Goal: Download file/media

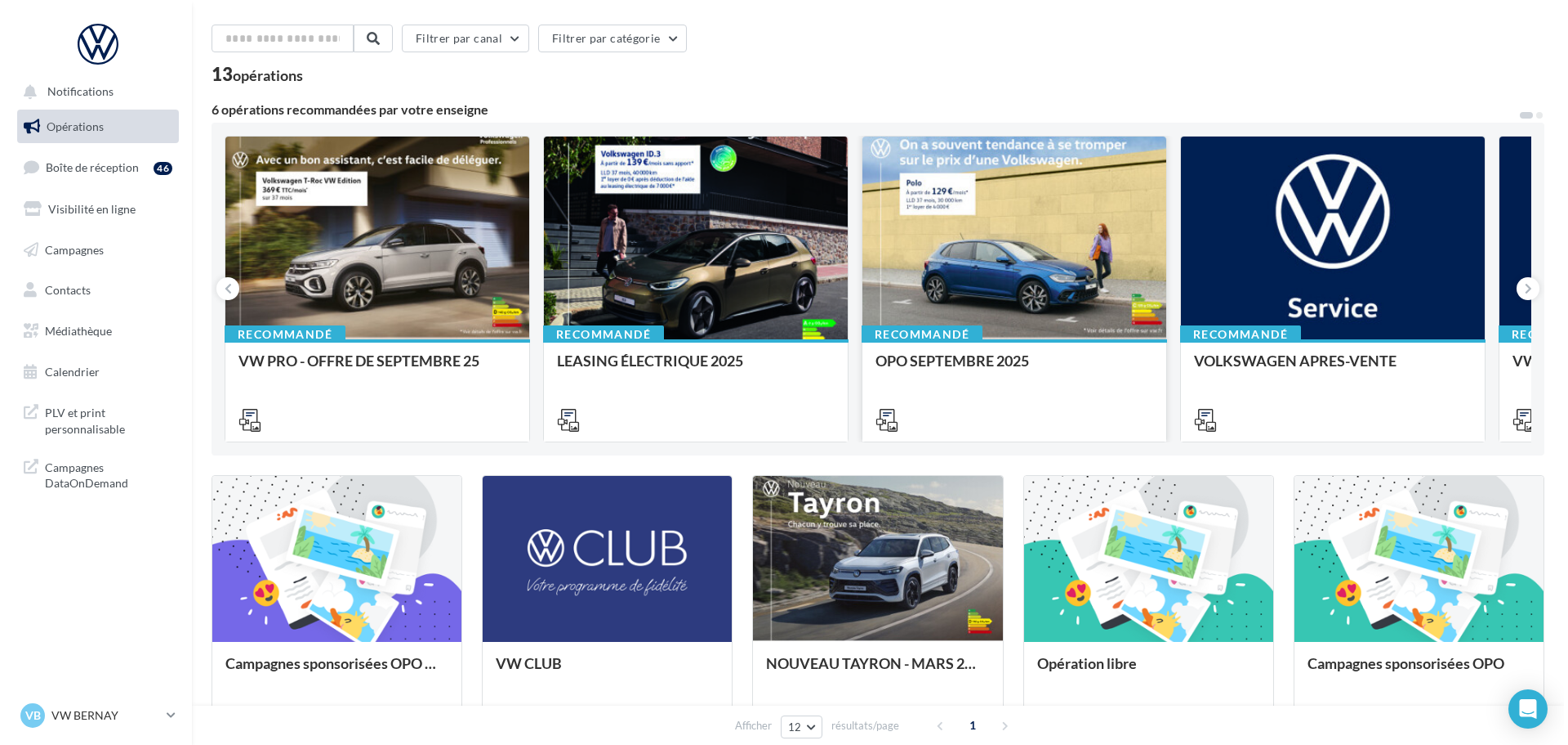
scroll to position [82, 0]
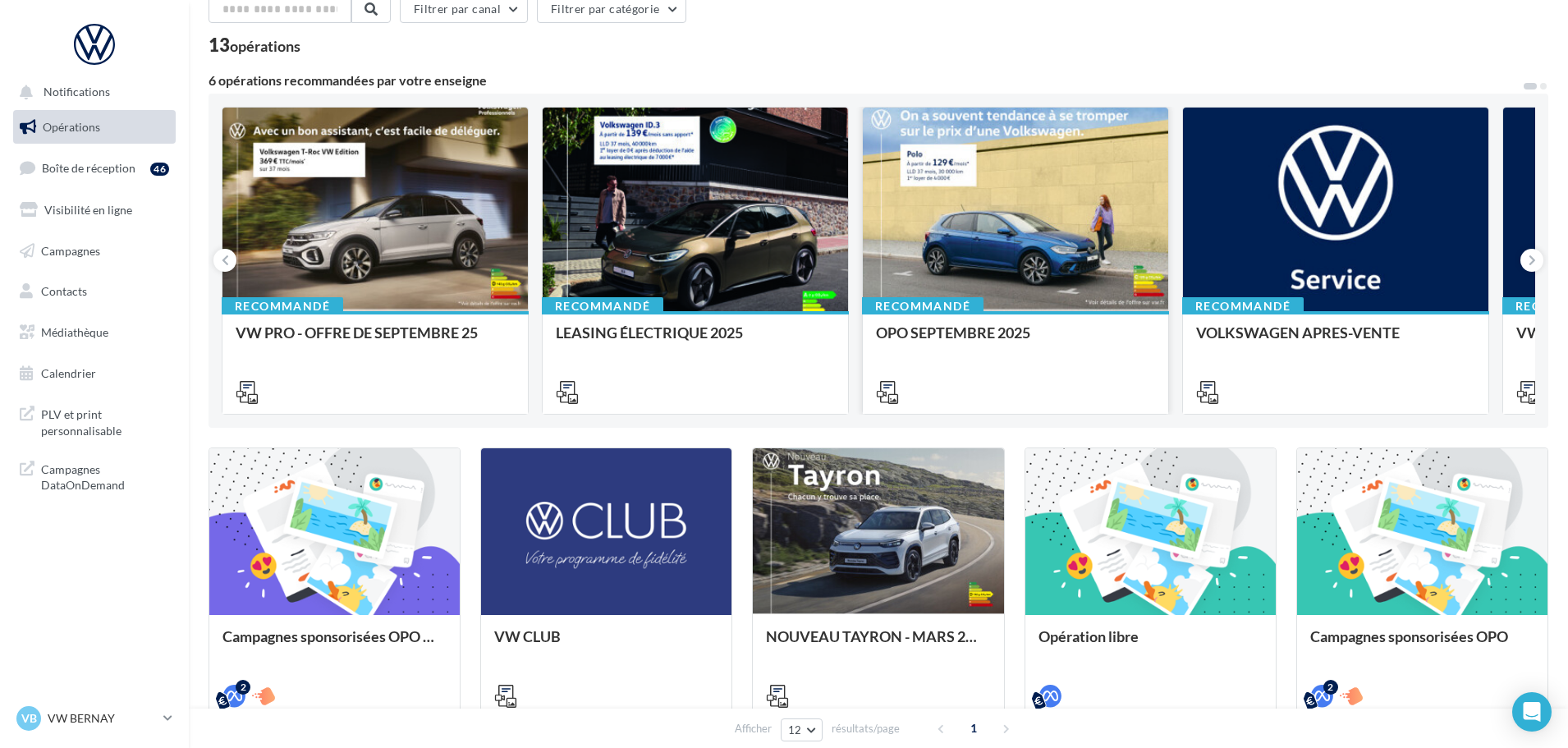
click at [1018, 235] on div at bounding box center [1014, 210] width 305 height 205
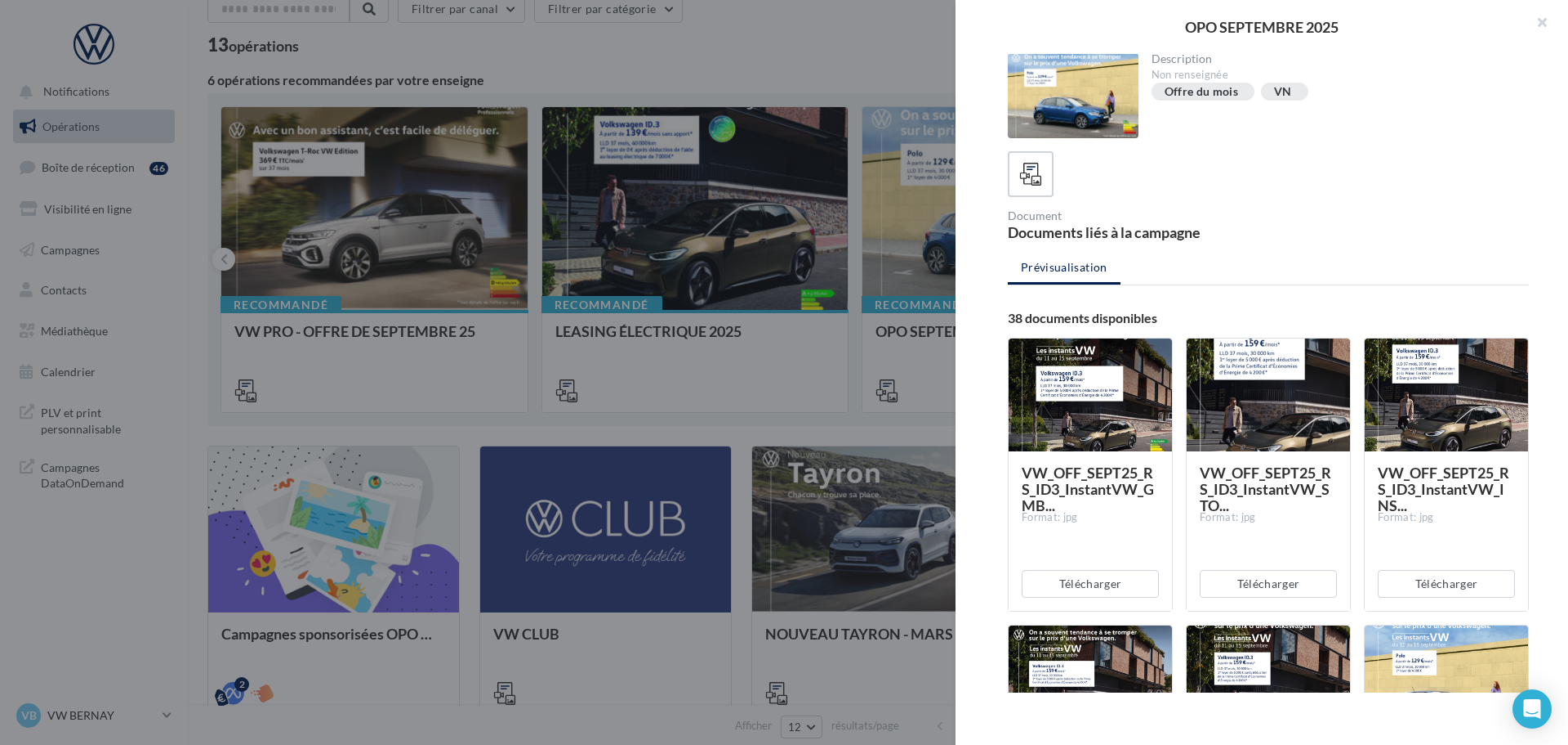
scroll to position [0, 0]
click at [1135, 585] on button "Télécharger" at bounding box center [1090, 584] width 137 height 28
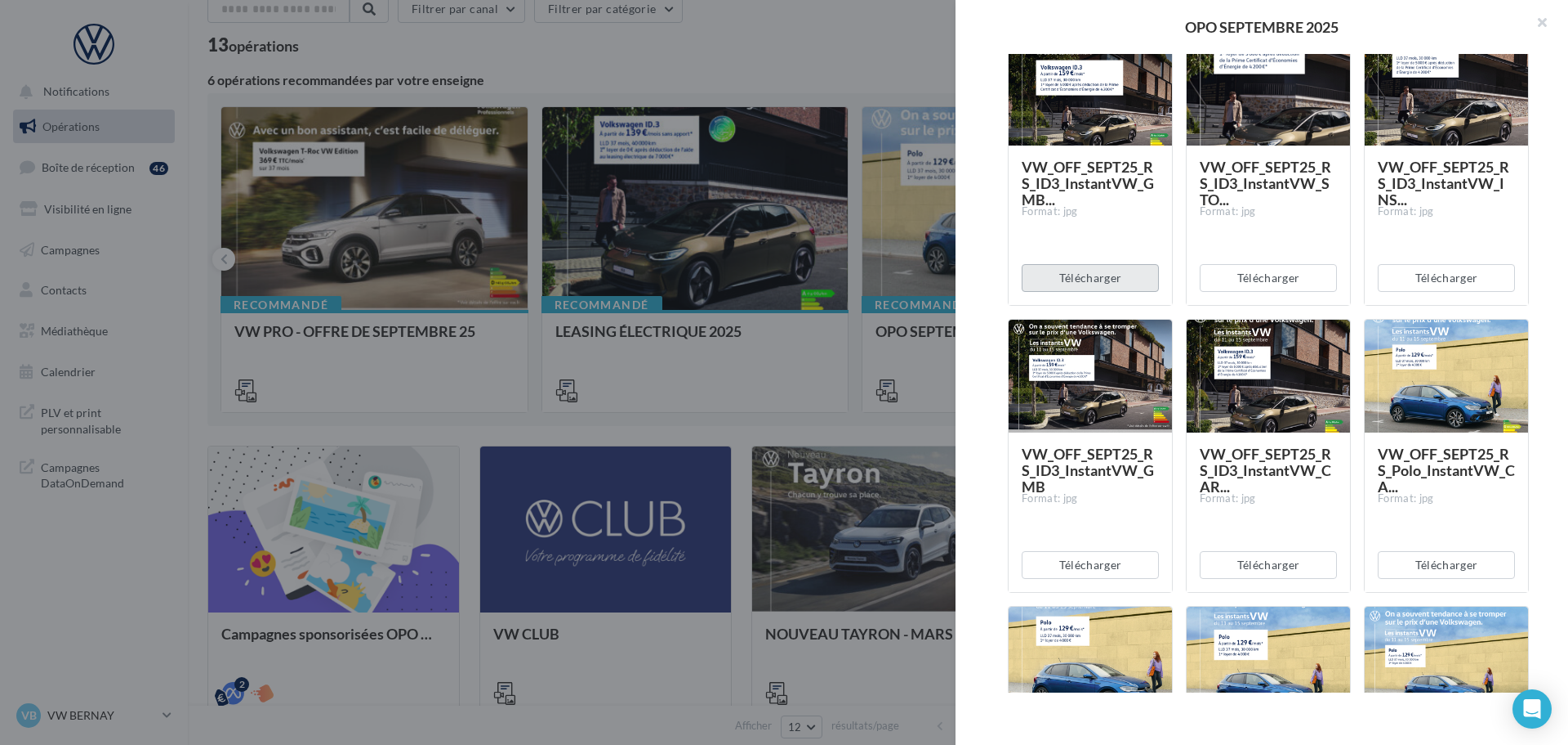
scroll to position [327, 0]
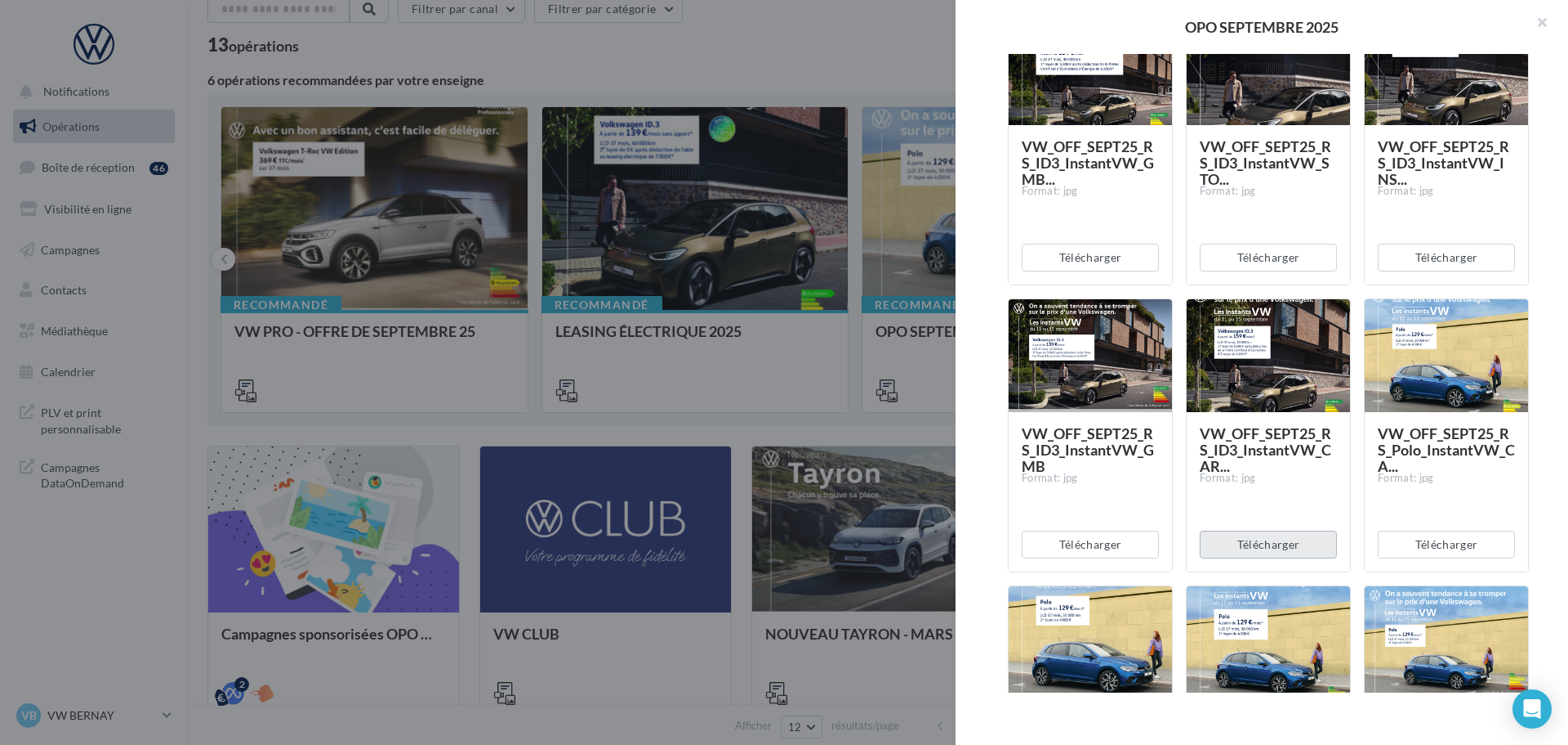
click at [1300, 546] on button "Télécharger" at bounding box center [1268, 544] width 137 height 28
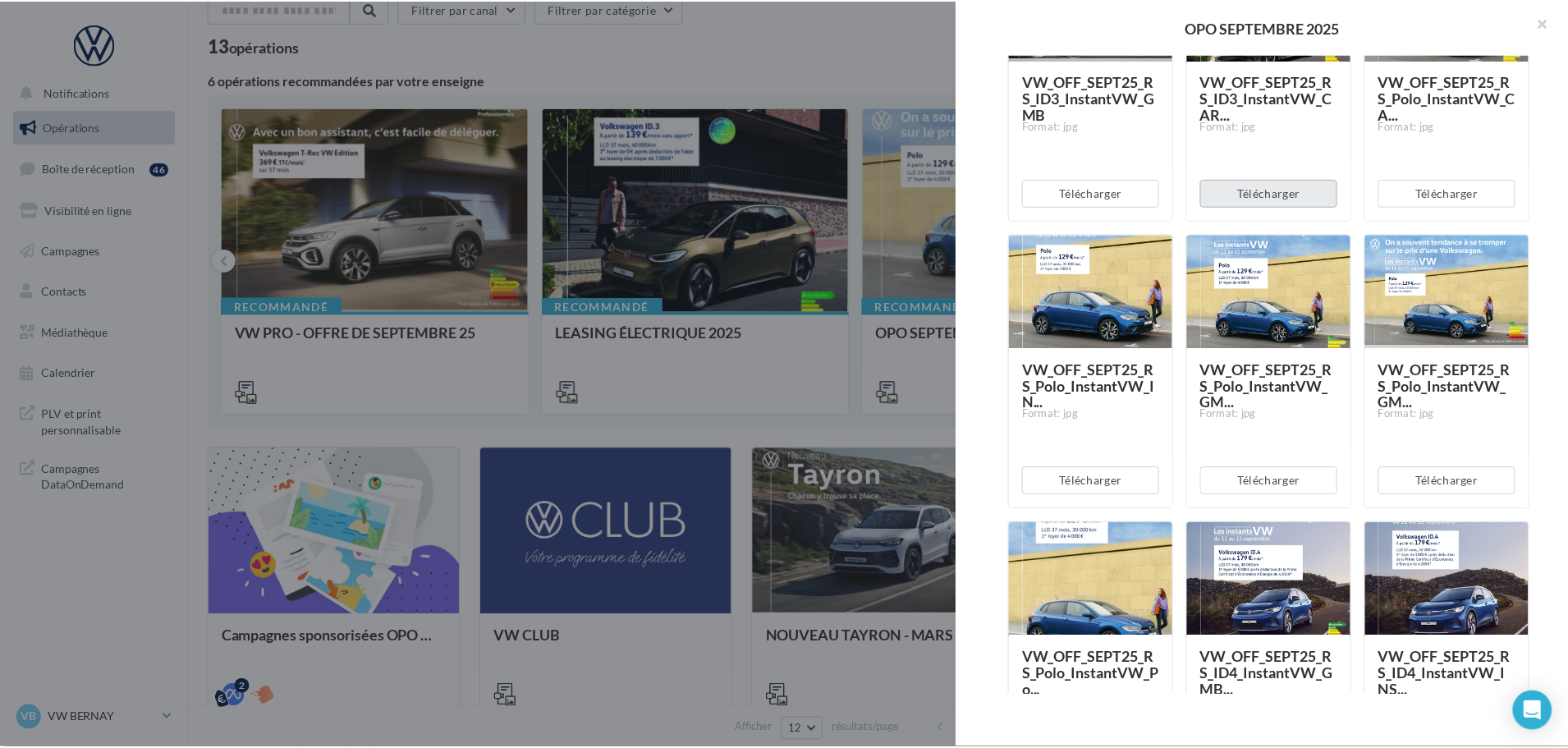
scroll to position [821, 0]
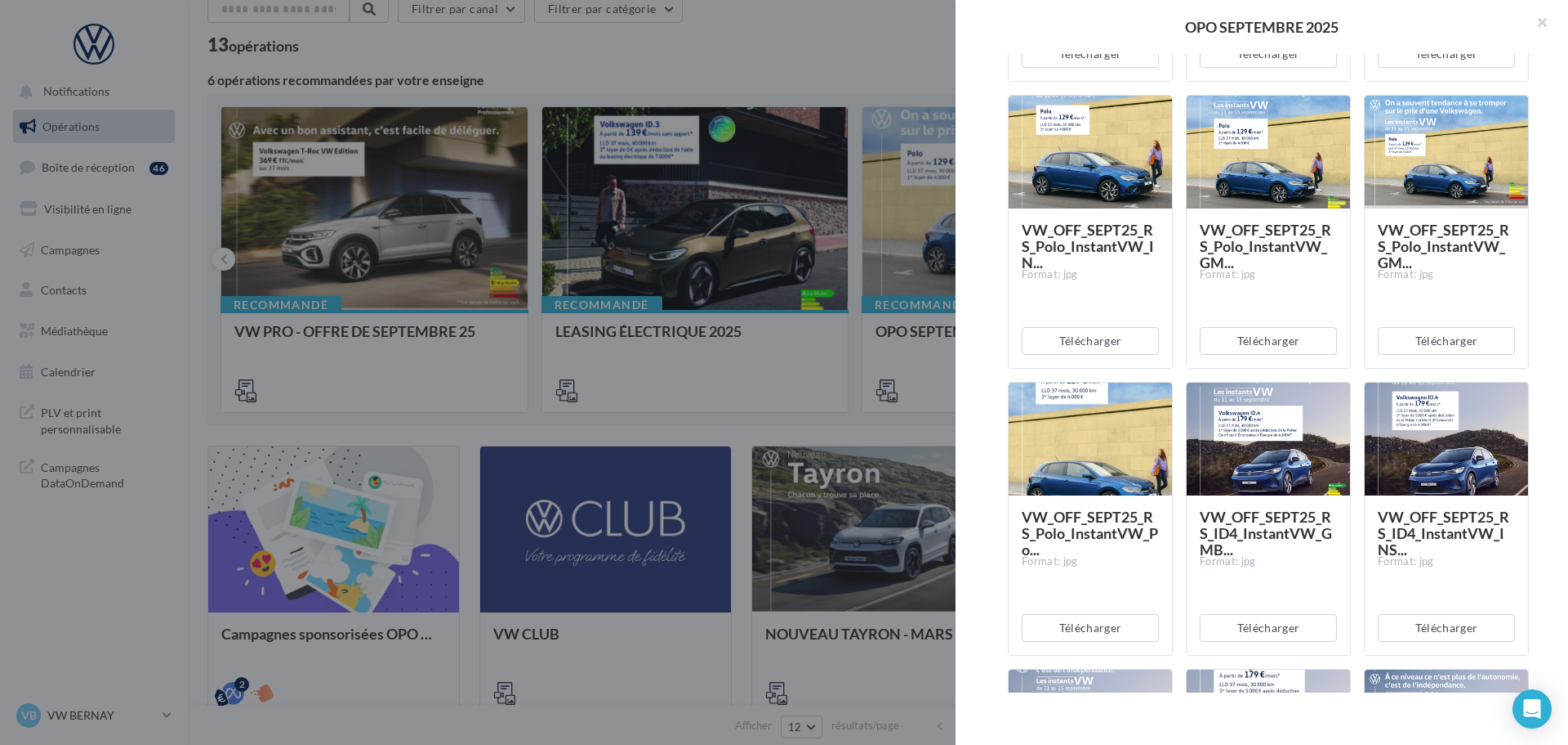
click at [1158, 60] on div "Télécharger" at bounding box center [1090, 54] width 164 height 54
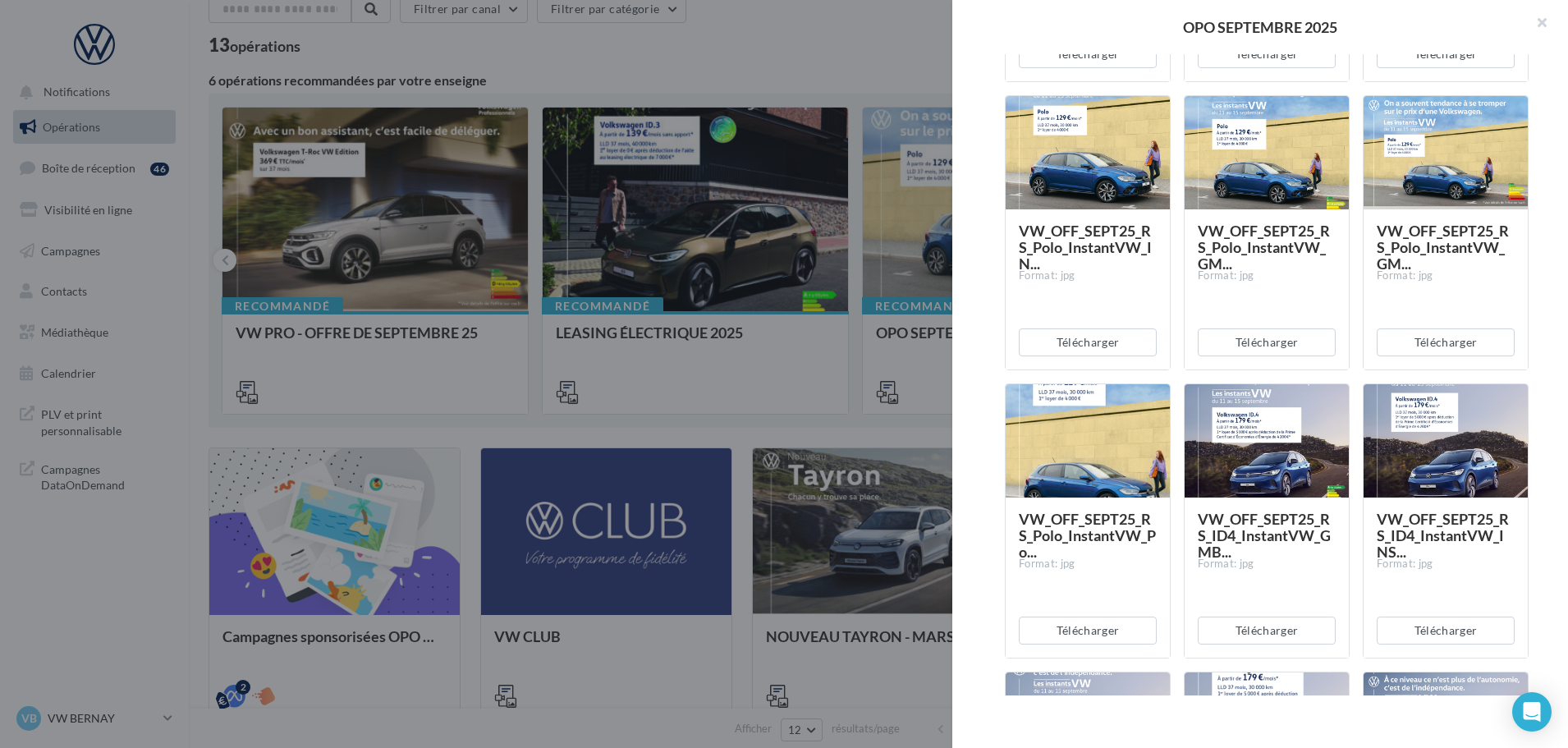
click at [919, 42] on div at bounding box center [784, 374] width 1568 height 748
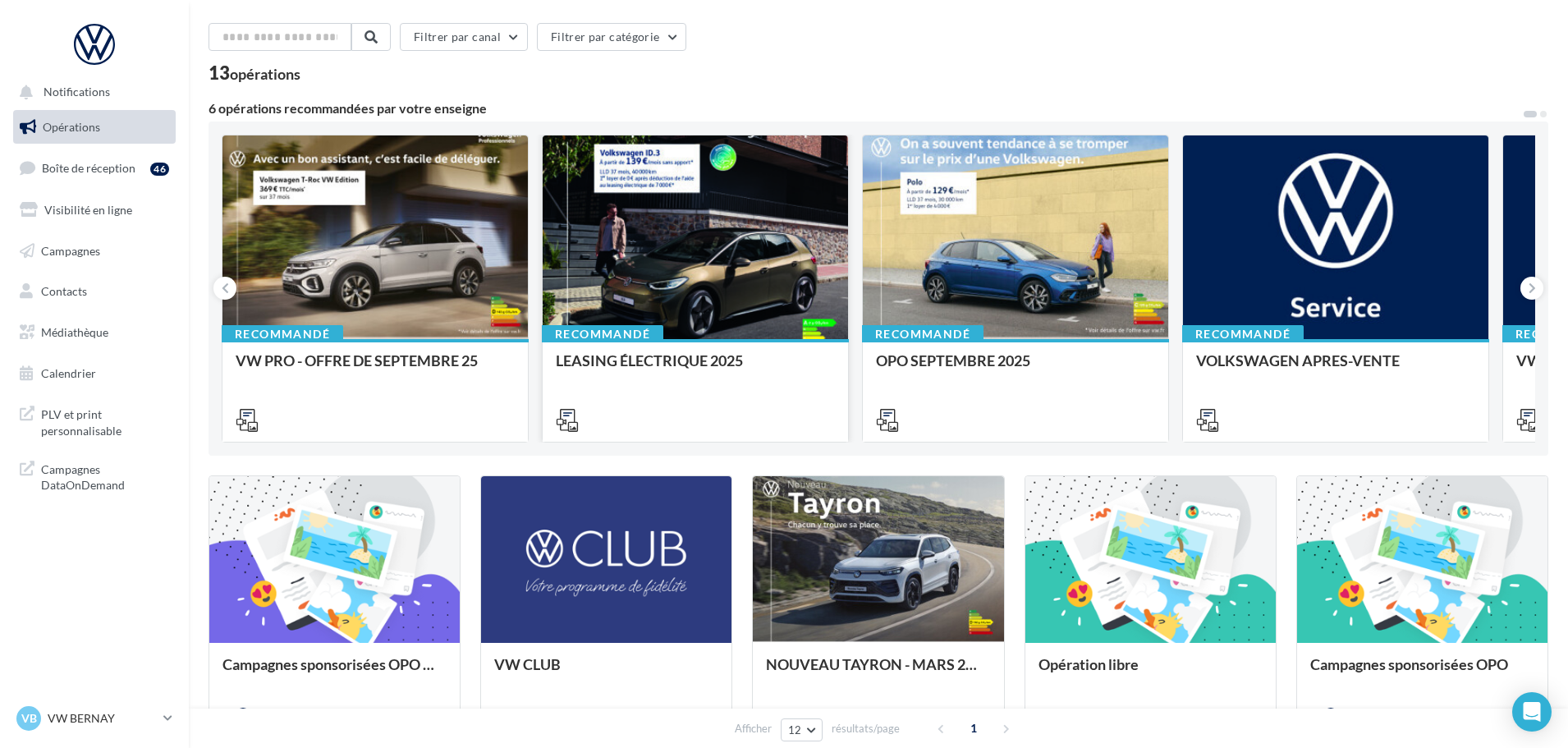
scroll to position [0, 0]
